Goal: Task Accomplishment & Management: Use online tool/utility

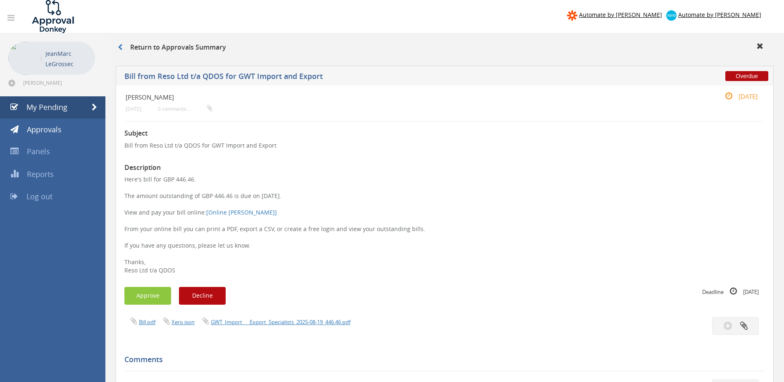
scroll to position [124, 0]
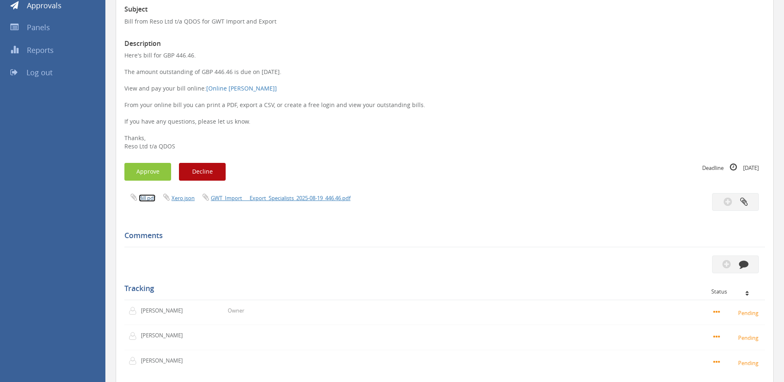
click at [150, 202] on link "Bill.pdf" at bounding box center [147, 197] width 17 height 7
click at [330, 196] on link "GWT_Import___Export_Specialists_2025-08-19_446.46.pdf" at bounding box center [281, 197] width 140 height 7
drag, startPoint x: 318, startPoint y: 198, endPoint x: 508, endPoint y: 165, distance: 192.4
click at [508, 165] on div "Deadline [DATE]" at bounding box center [605, 167] width 308 height 9
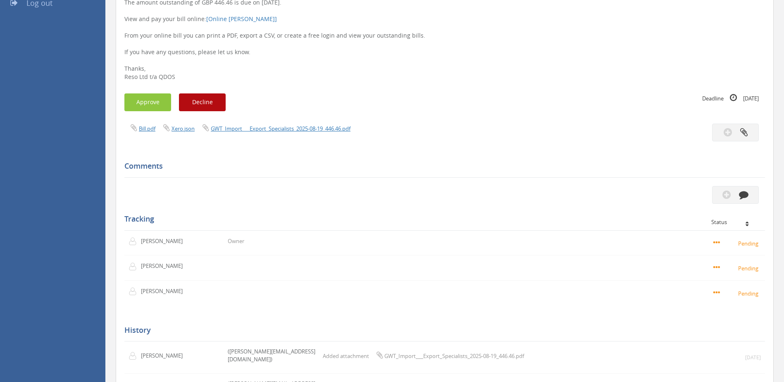
scroll to position [118, 0]
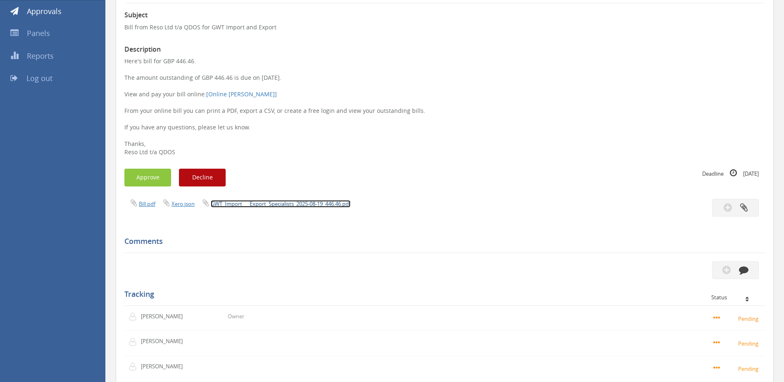
click at [319, 205] on link "GWT_Import___Export_Specialists_2025-08-19_446.46.pdf" at bounding box center [281, 203] width 140 height 7
click at [158, 180] on button "Approve" at bounding box center [147, 178] width 47 height 18
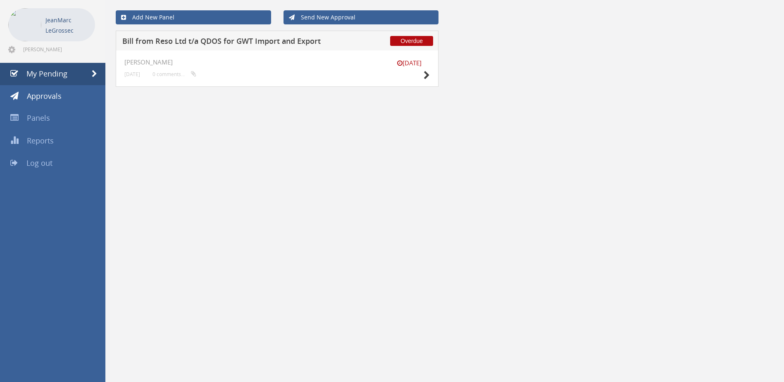
scroll to position [33, 0]
click at [220, 43] on h5 "Bill from Reso Ltd t/a QDOS for GWT Import and Export" at bounding box center [230, 42] width 217 height 10
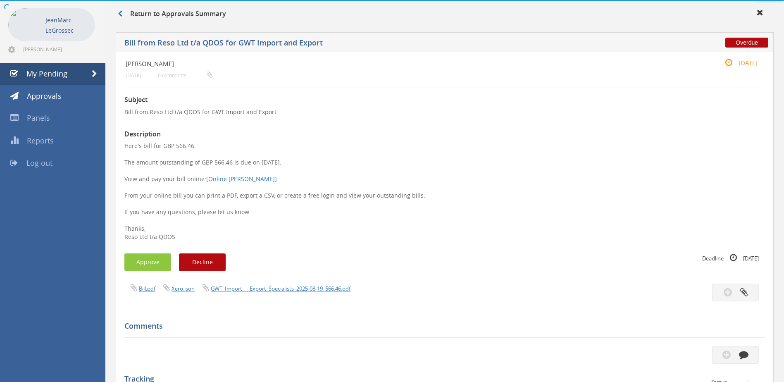
scroll to position [118, 0]
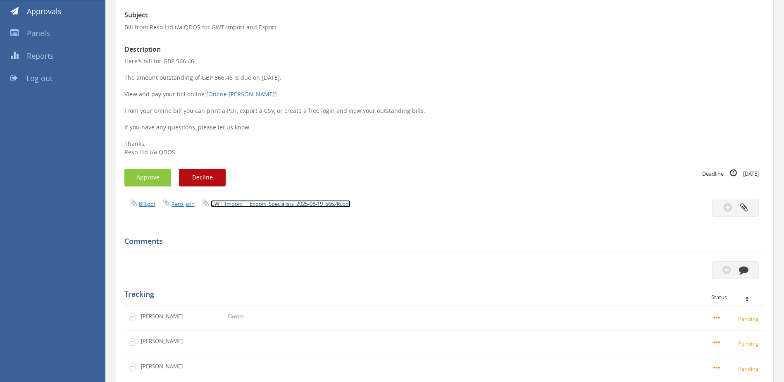
click at [312, 204] on link "GWT_Import___Export_Specialists_2025-08-19_566.46.pdf" at bounding box center [281, 203] width 140 height 7
click at [157, 172] on button "Approve" at bounding box center [147, 178] width 47 height 18
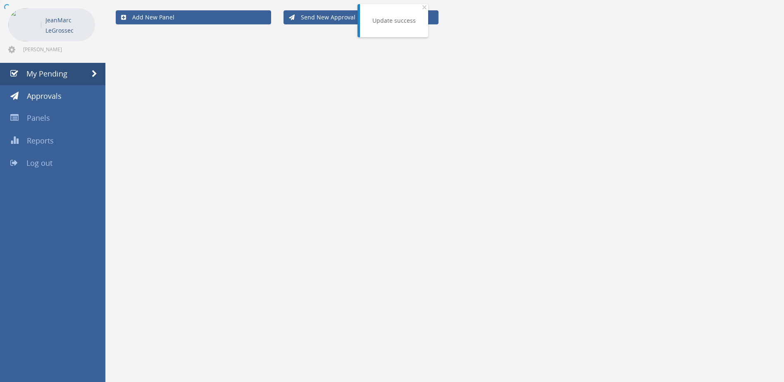
scroll to position [33, 0]
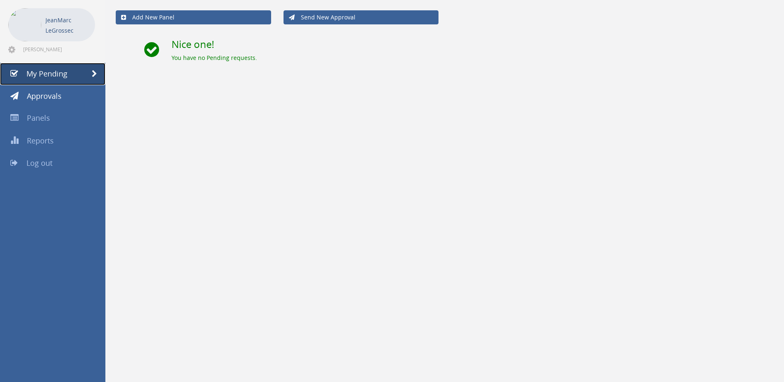
click at [57, 78] on span "My Pending" at bounding box center [46, 74] width 41 height 10
